Goal: Information Seeking & Learning: Learn about a topic

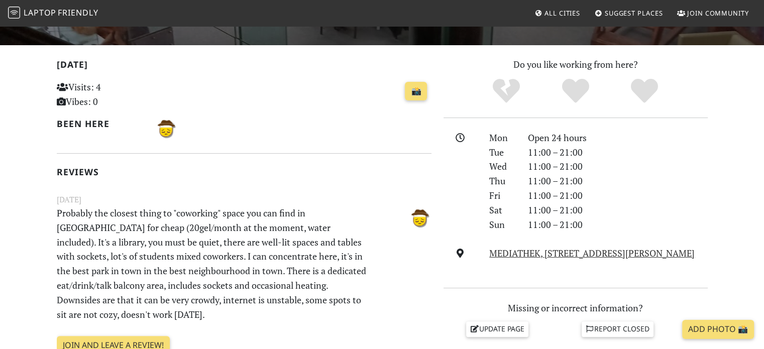
scroll to position [190, 0]
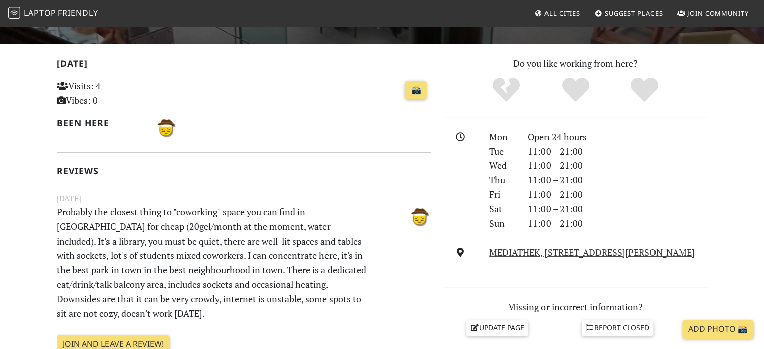
click at [151, 260] on p "Probably the closest thing to "coworking" space you can find in [GEOGRAPHIC_DAT…" at bounding box center [212, 262] width 322 height 115
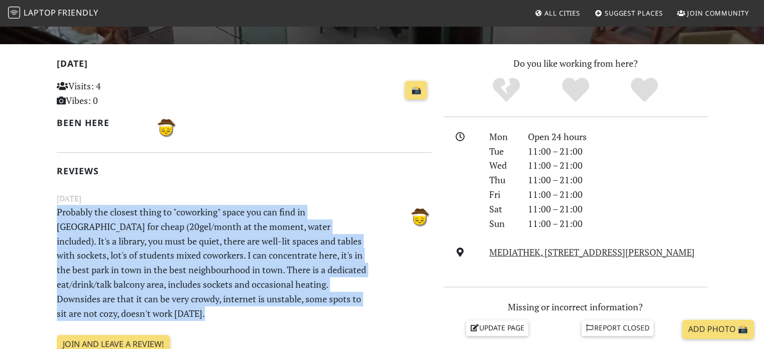
click at [151, 260] on p "Probably the closest thing to "coworking" space you can find in [GEOGRAPHIC_DAT…" at bounding box center [212, 262] width 322 height 115
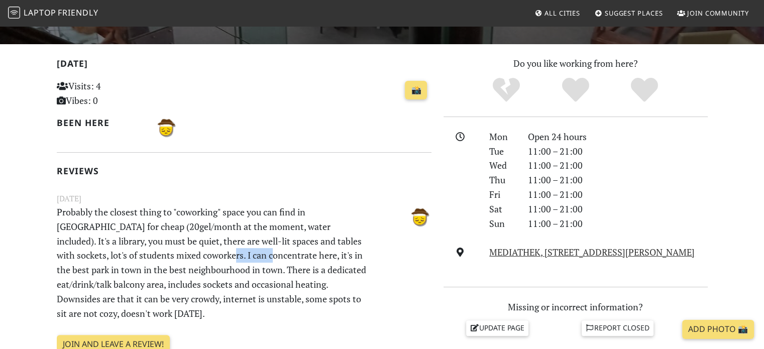
click at [151, 260] on p "Probably the closest thing to "coworking" space you can find in [GEOGRAPHIC_DAT…" at bounding box center [212, 262] width 322 height 115
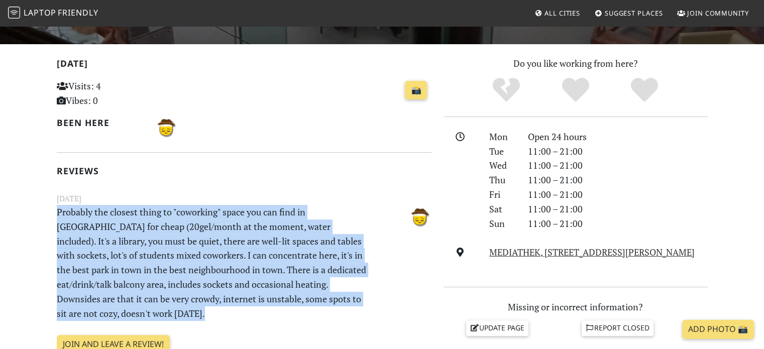
click at [151, 260] on p "Probably the closest thing to "coworking" space you can find in [GEOGRAPHIC_DAT…" at bounding box center [212, 262] width 322 height 115
drag, startPoint x: 151, startPoint y: 260, endPoint x: 146, endPoint y: 215, distance: 45.5
click at [146, 215] on p "Probably the closest thing to "coworking" space you can find in [GEOGRAPHIC_DAT…" at bounding box center [212, 262] width 322 height 115
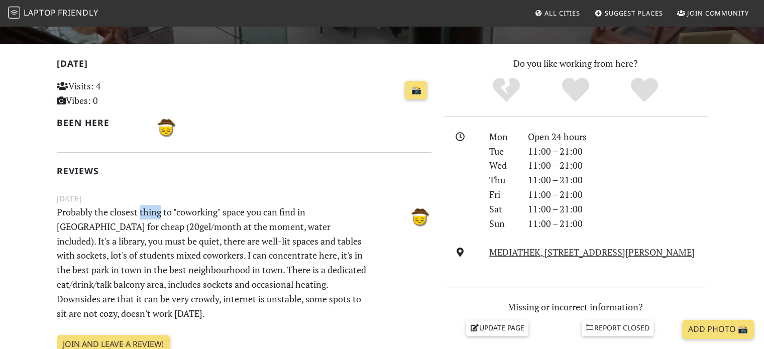
click at [146, 215] on p "Probably the closest thing to "coworking" space you can find in [GEOGRAPHIC_DAT…" at bounding box center [212, 262] width 322 height 115
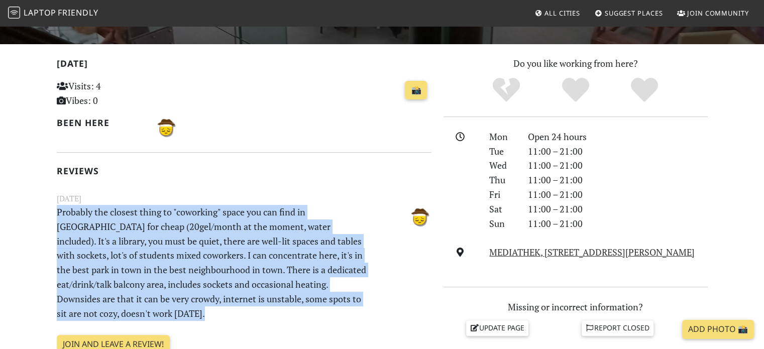
click at [146, 215] on p "Probably the closest thing to "coworking" space you can find in [GEOGRAPHIC_DAT…" at bounding box center [212, 262] width 322 height 115
drag, startPoint x: 146, startPoint y: 215, endPoint x: 142, endPoint y: 199, distance: 16.6
click at [142, 199] on div "[DATE] Probably the closest thing to "coworking" space you can find in [GEOGRAP…" at bounding box center [244, 257] width 387 height 130
click at [142, 199] on small "[DATE]" at bounding box center [244, 198] width 387 height 13
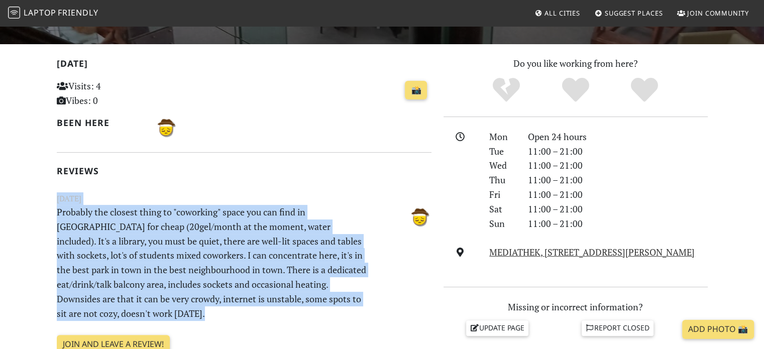
drag, startPoint x: 142, startPoint y: 199, endPoint x: 148, endPoint y: 218, distance: 20.6
click at [148, 218] on div "[DATE] Probably the closest thing to "coworking" space you can find in [GEOGRAP…" at bounding box center [244, 257] width 387 height 130
click at [148, 218] on p "Probably the closest thing to "coworking" space you can find in [GEOGRAPHIC_DAT…" at bounding box center [212, 262] width 322 height 115
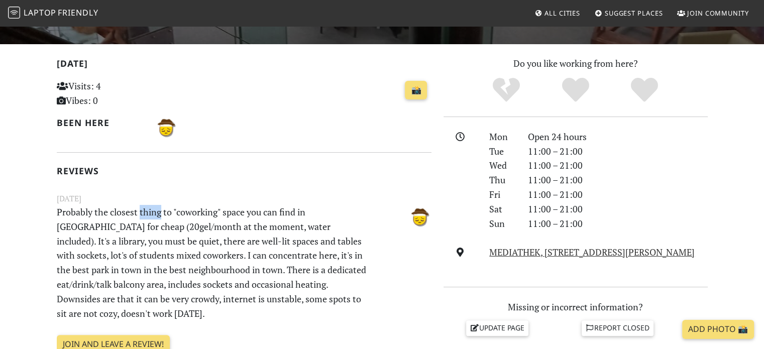
click at [148, 218] on p "Probably the closest thing to "coworking" space you can find in [GEOGRAPHIC_DAT…" at bounding box center [212, 262] width 322 height 115
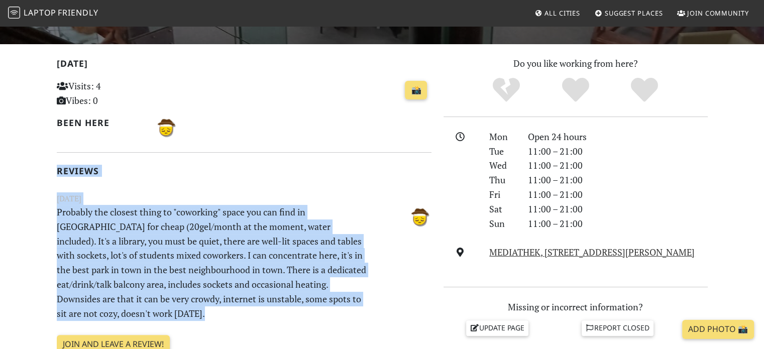
drag, startPoint x: 148, startPoint y: 218, endPoint x: 140, endPoint y: 164, distance: 54.8
click at [140, 164] on div "[DATE] Visits: 4 Vibes: 0 📸 Been here Reviews [DATE] Probably the closest thing…" at bounding box center [244, 215] width 375 height 319
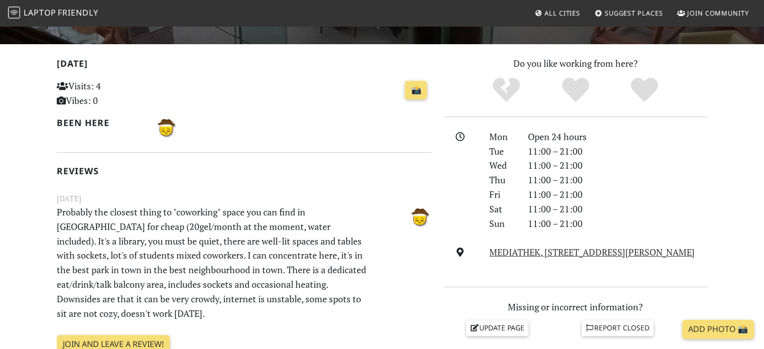
click at [140, 164] on div "[DATE] Visits: 4 Vibes: 0 📸 Been here Reviews [DATE] Probably the closest thing…" at bounding box center [244, 215] width 375 height 319
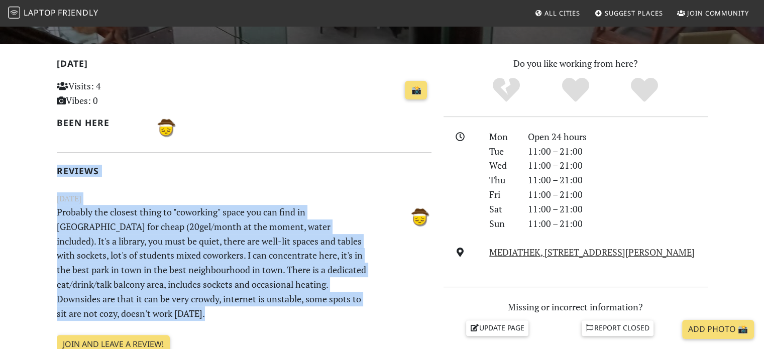
drag, startPoint x: 140, startPoint y: 164, endPoint x: 152, endPoint y: 219, distance: 56.5
click at [152, 219] on div "[DATE] Visits: 4 Vibes: 0 📸 Been here Reviews [DATE] Probably the closest thing…" at bounding box center [244, 215] width 375 height 319
click at [152, 219] on p "Probably the closest thing to "coworking" space you can find in [GEOGRAPHIC_DAT…" at bounding box center [212, 262] width 322 height 115
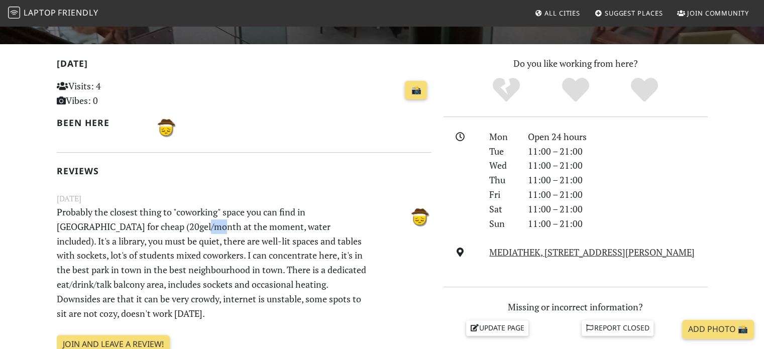
click at [152, 219] on p "Probably the closest thing to "coworking" space you can find in [GEOGRAPHIC_DAT…" at bounding box center [212, 262] width 322 height 115
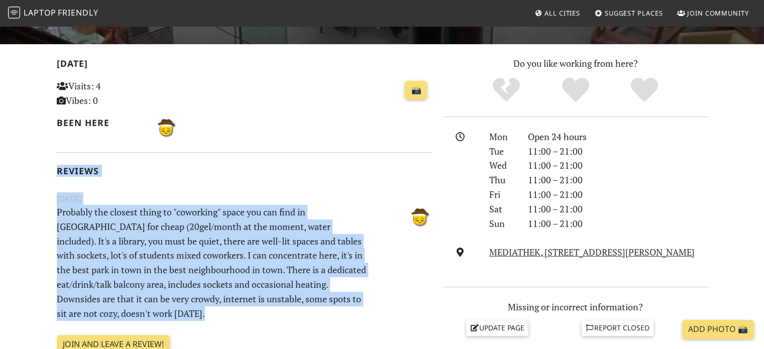
drag, startPoint x: 152, startPoint y: 219, endPoint x: 145, endPoint y: 171, distance: 48.8
click at [145, 171] on div "[DATE] Visits: 4 Vibes: 0 📸 Been here Reviews [DATE] Probably the closest thing…" at bounding box center [244, 215] width 375 height 319
click at [145, 171] on h2 "Reviews" at bounding box center [244, 171] width 375 height 11
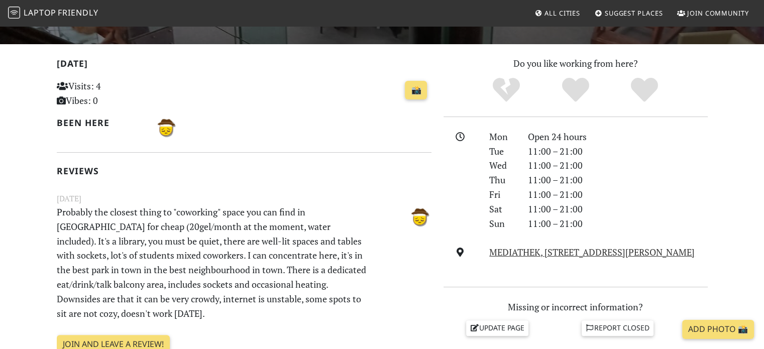
click at [145, 171] on h2 "Reviews" at bounding box center [244, 171] width 375 height 11
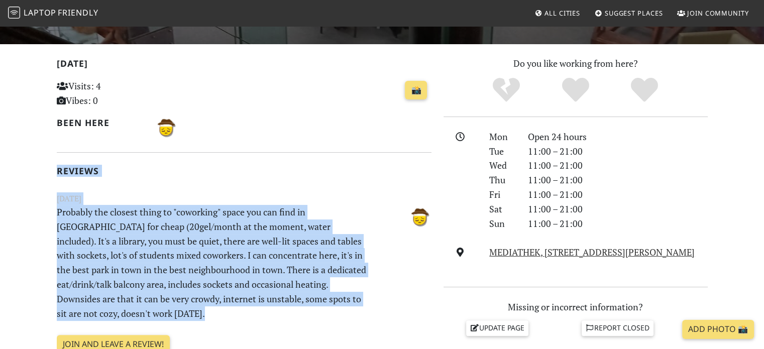
drag, startPoint x: 145, startPoint y: 171, endPoint x: 149, endPoint y: 223, distance: 52.4
click at [149, 223] on div "[DATE] Visits: 4 Vibes: 0 📸 Been here Reviews [DATE] Probably the closest thing…" at bounding box center [244, 215] width 375 height 319
click at [149, 223] on p "Probably the closest thing to "coworking" space you can find in [GEOGRAPHIC_DAT…" at bounding box center [212, 262] width 322 height 115
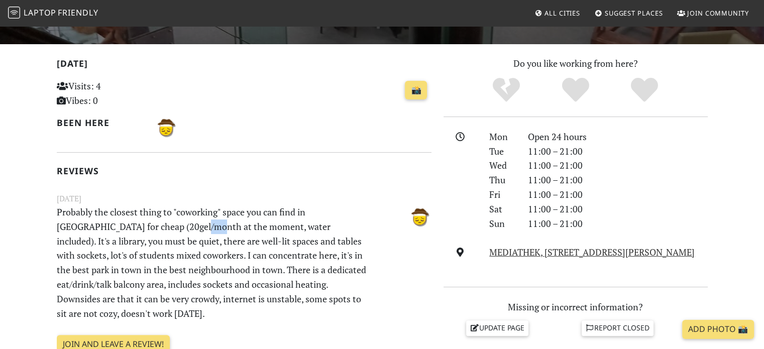
click at [149, 223] on p "Probably the closest thing to "coworking" space you can find in [GEOGRAPHIC_DAT…" at bounding box center [212, 262] width 322 height 115
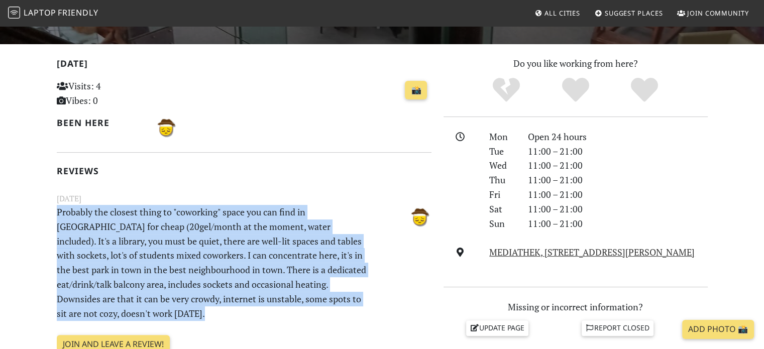
click at [149, 223] on p "Probably the closest thing to "coworking" space you can find in [GEOGRAPHIC_DAT…" at bounding box center [212, 262] width 322 height 115
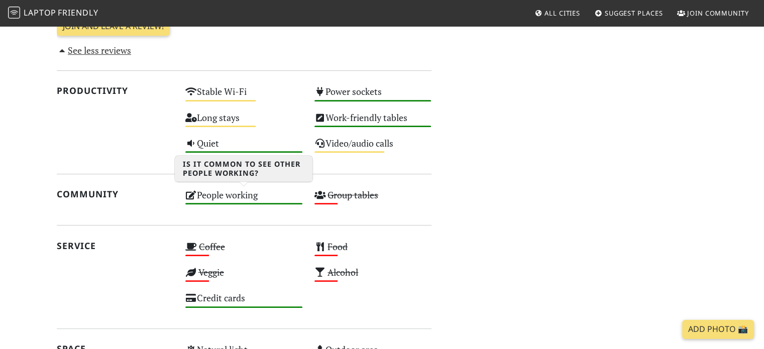
scroll to position [480, 0]
